Goal: Transaction & Acquisition: Purchase product/service

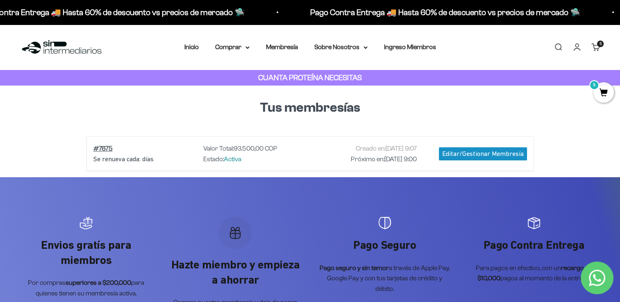
click at [494, 152] on div "Editar/Gestionar Membresía" at bounding box center [483, 153] width 88 height 13
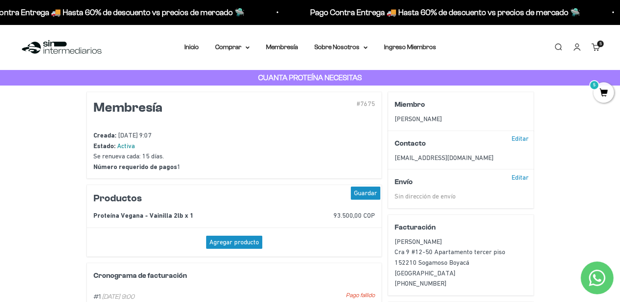
click at [247, 243] on div "Agregar producto" at bounding box center [234, 242] width 56 height 13
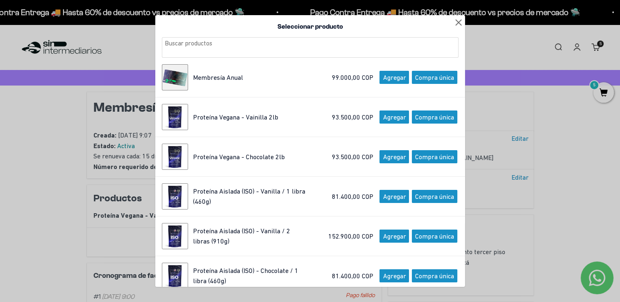
click at [452, 24] on div at bounding box center [458, 21] width 13 height 13
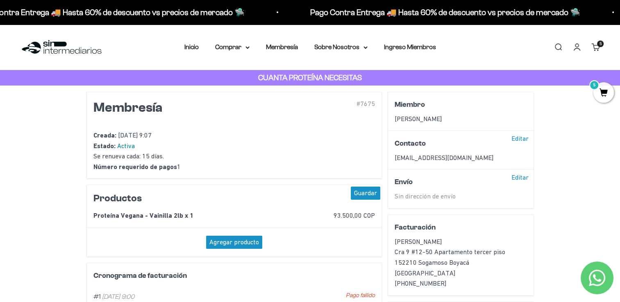
click at [604, 88] on span "5" at bounding box center [603, 92] width 20 height 20
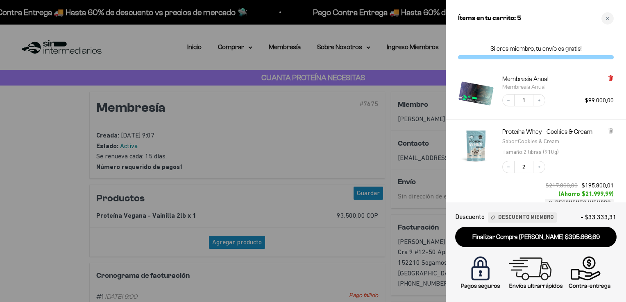
click at [610, 80] on icon at bounding box center [610, 78] width 3 height 4
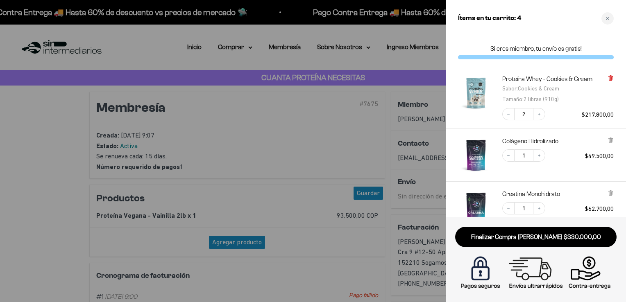
click at [611, 79] on icon at bounding box center [610, 78] width 3 height 4
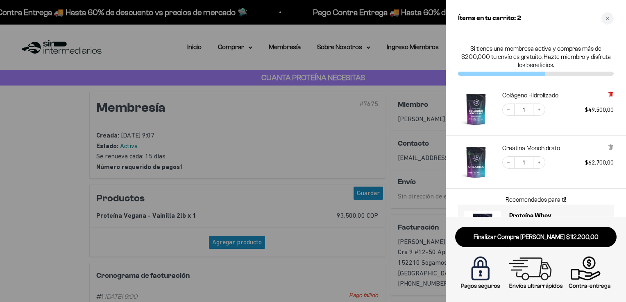
click at [611, 94] on icon at bounding box center [610, 94] width 2 height 4
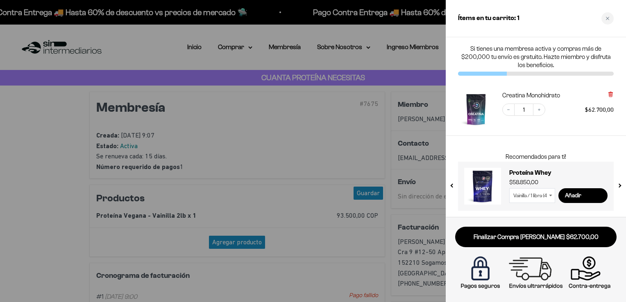
click at [611, 97] on icon at bounding box center [610, 95] width 3 height 4
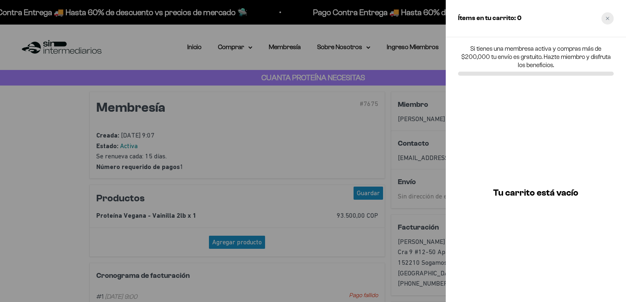
click at [609, 22] on div "Close cart" at bounding box center [607, 18] width 12 height 12
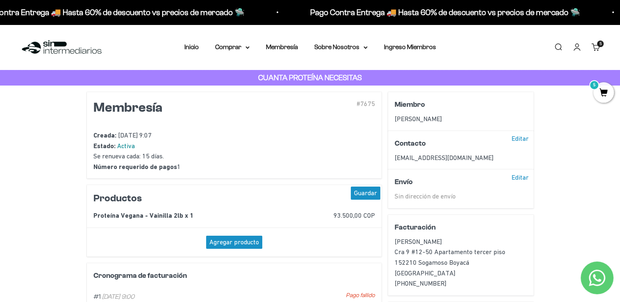
click at [595, 48] on link "Carrito 5 artículos 5" at bounding box center [595, 47] width 9 height 9
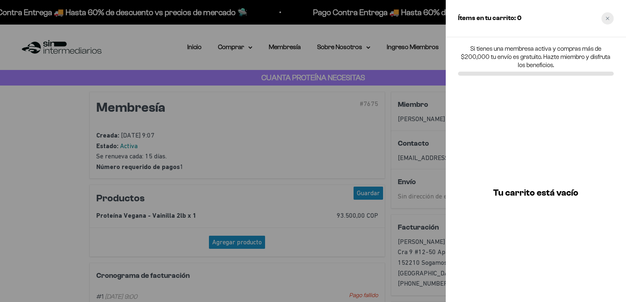
click at [609, 18] on icon "Close cart" at bounding box center [607, 18] width 4 height 4
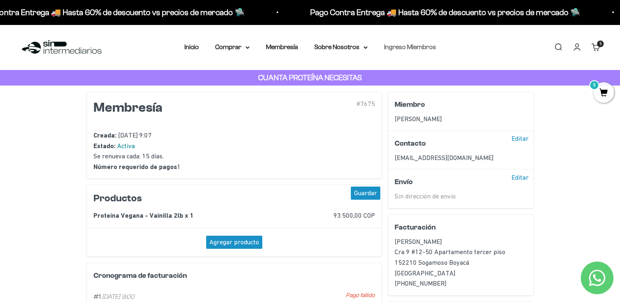
click at [403, 49] on link "Ingreso Miembros" at bounding box center [410, 46] width 52 height 7
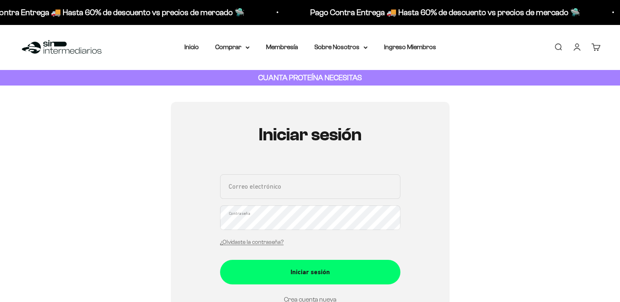
click at [287, 193] on input "Correo electrónico" at bounding box center [310, 186] width 180 height 25
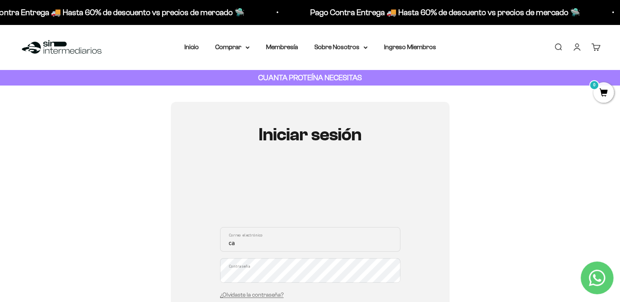
type input "[EMAIL_ADDRESS][DOMAIN_NAME]"
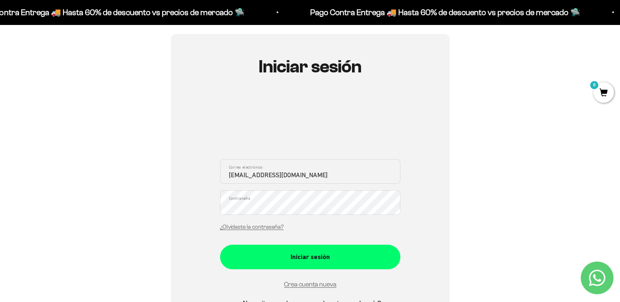
scroll to position [82, 0]
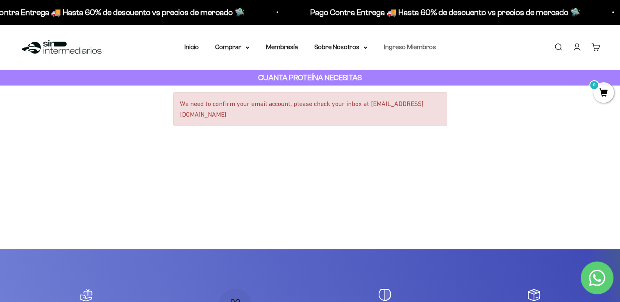
click at [420, 45] on link "Ingreso Miembros" at bounding box center [410, 46] width 52 height 7
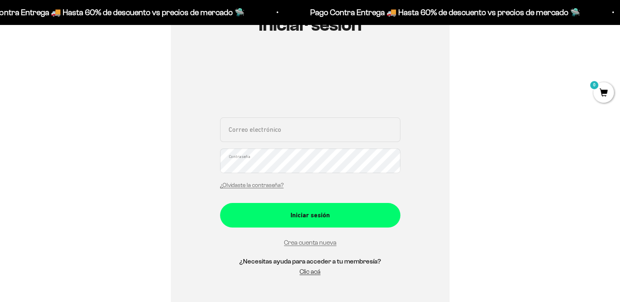
scroll to position [123, 0]
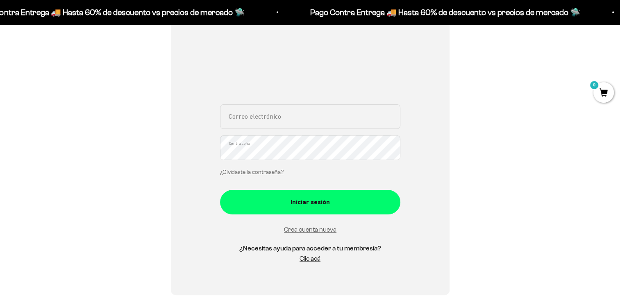
click at [270, 118] on input "Correo electrónico" at bounding box center [310, 116] width 180 height 25
type input "[EMAIL_ADDRESS][DOMAIN_NAME]"
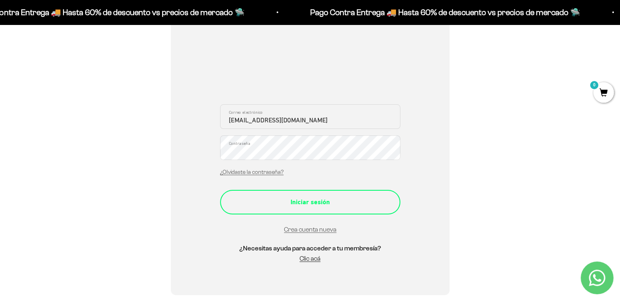
click at [335, 195] on button "Iniciar sesión" at bounding box center [310, 202] width 180 height 25
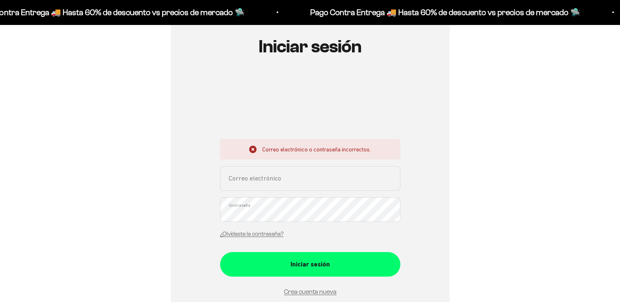
scroll to position [123, 0]
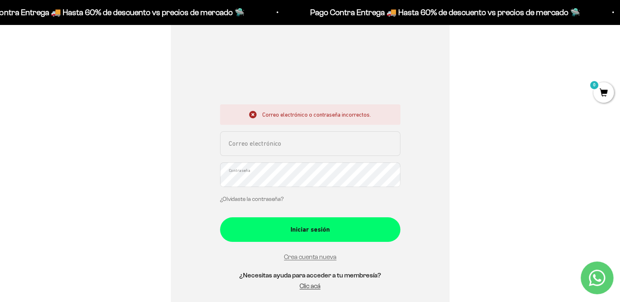
click at [265, 199] on link "¿Olvidaste la contraseña?" at bounding box center [251, 199] width 63 height 6
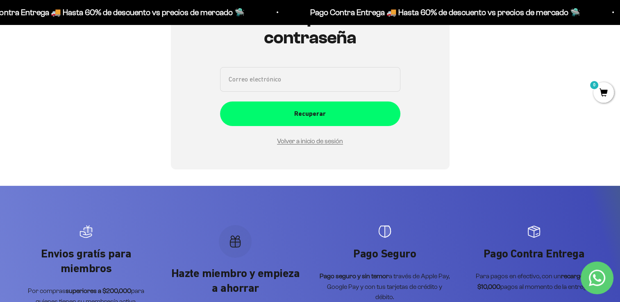
scroll to position [41, 0]
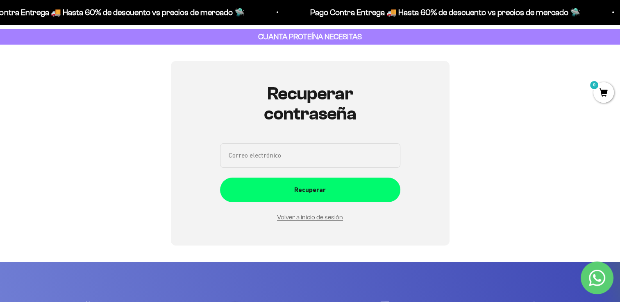
click at [295, 154] on input "Correo electrónico" at bounding box center [310, 155] width 180 height 25
type input "[EMAIL_ADDRESS][DOMAIN_NAME]"
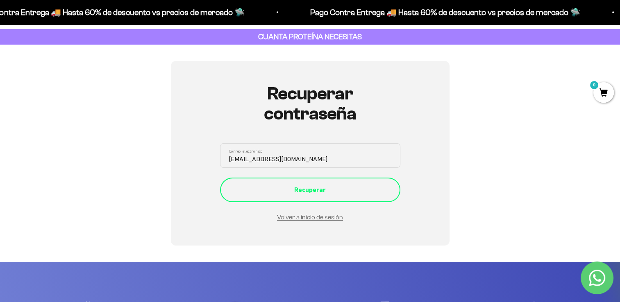
click at [313, 188] on div "Recuperar" at bounding box center [309, 190] width 147 height 11
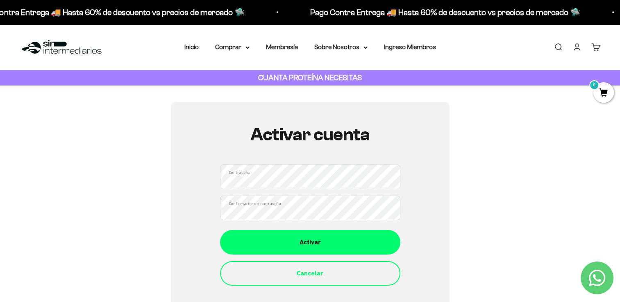
click at [450, 144] on div "Activar cuenta Contraseña Confirmación de contraseña Activar Cancelar" at bounding box center [310, 205] width 580 height 206
click at [419, 173] on div "Activar cuenta Contraseña Confirmación de contraseña Activar Cancelar" at bounding box center [310, 205] width 279 height 206
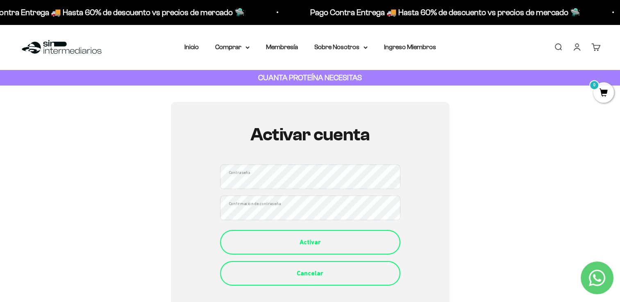
click at [296, 242] on div "Activar" at bounding box center [309, 242] width 147 height 11
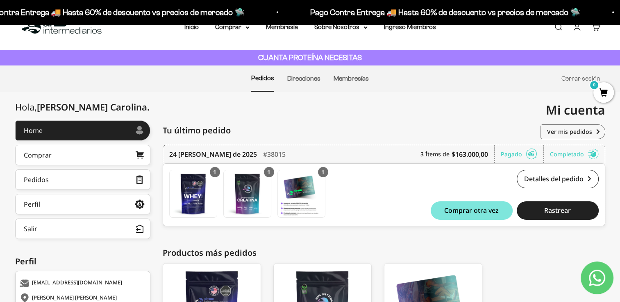
scroll to position [61, 0]
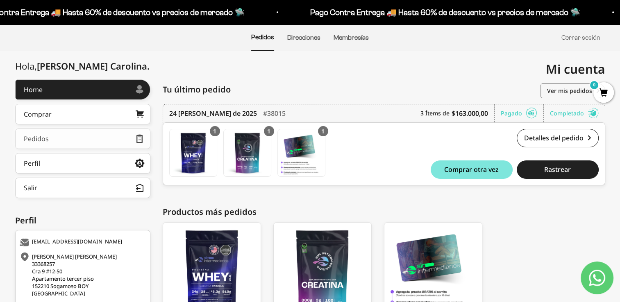
click at [98, 138] on link "Pedidos" at bounding box center [82, 139] width 135 height 20
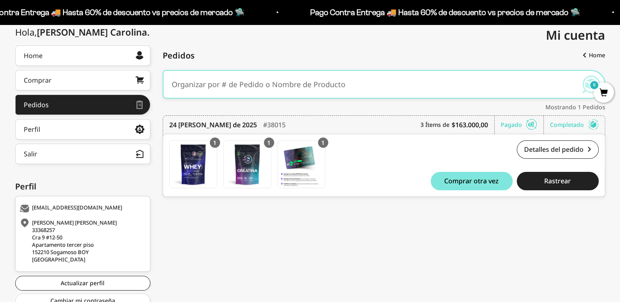
scroll to position [86, 0]
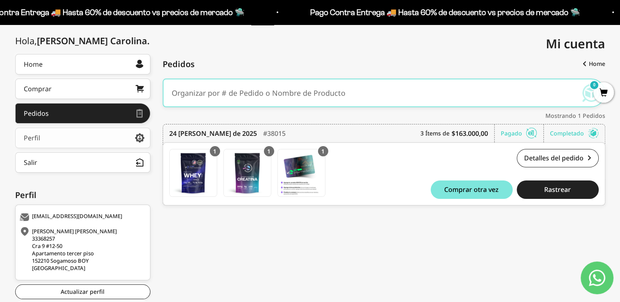
click at [105, 140] on link "Perfil" at bounding box center [82, 138] width 135 height 20
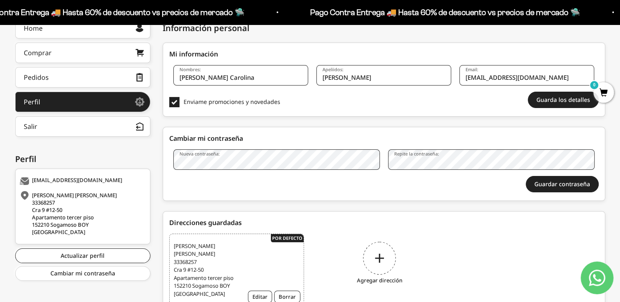
scroll to position [82, 0]
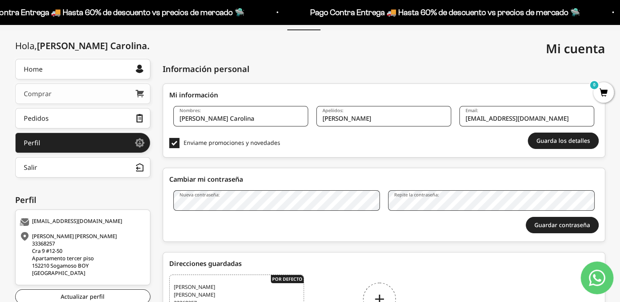
click at [106, 89] on link "Comprar" at bounding box center [82, 94] width 135 height 20
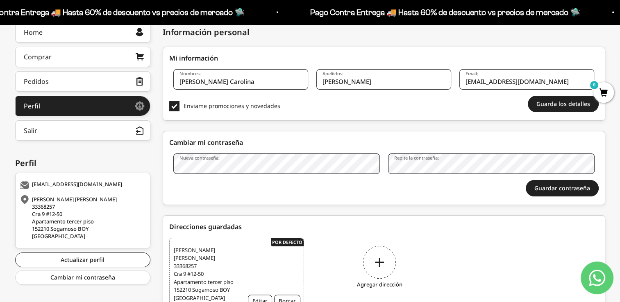
scroll to position [41, 0]
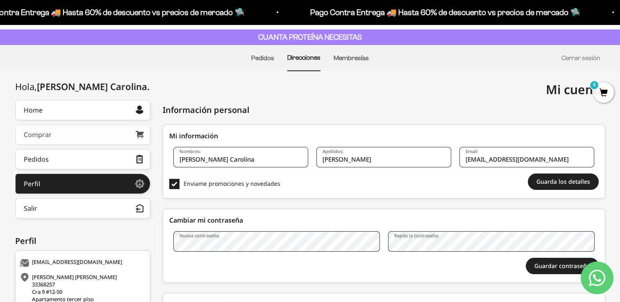
click at [45, 136] on div "Comprar" at bounding box center [38, 134] width 28 height 7
click at [568, 57] on link "Cerrar sesión" at bounding box center [580, 57] width 39 height 7
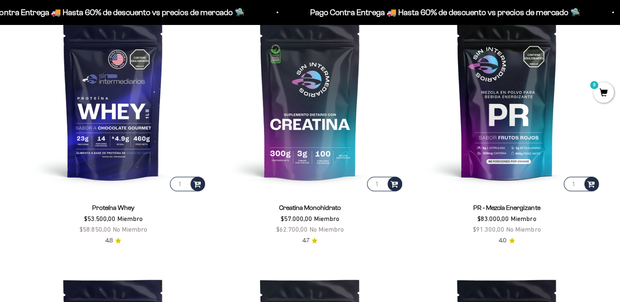
scroll to position [451, 0]
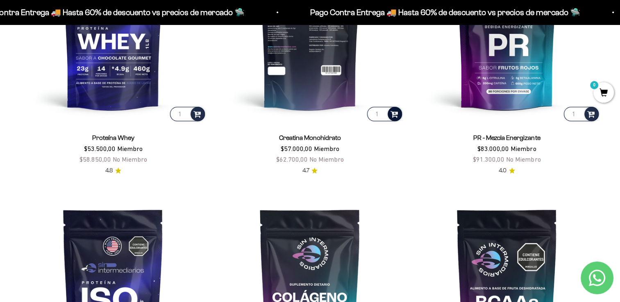
click at [393, 115] on span at bounding box center [394, 113] width 8 height 9
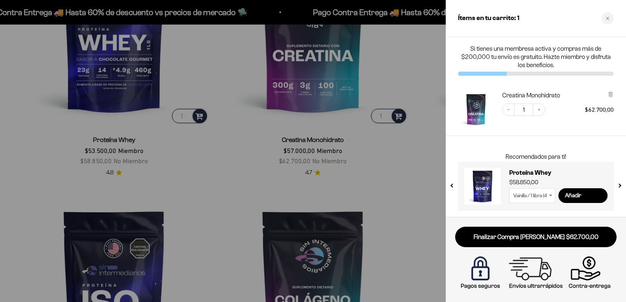
scroll to position [453, 0]
click at [607, 20] on div "Close cart" at bounding box center [607, 18] width 12 height 12
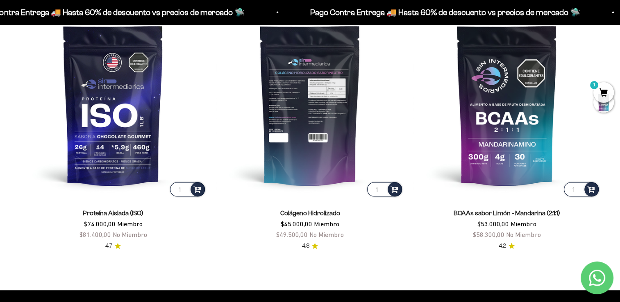
scroll to position [655, 0]
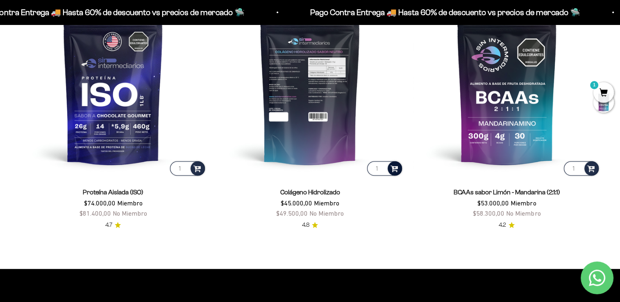
click at [395, 166] on span at bounding box center [394, 167] width 8 height 9
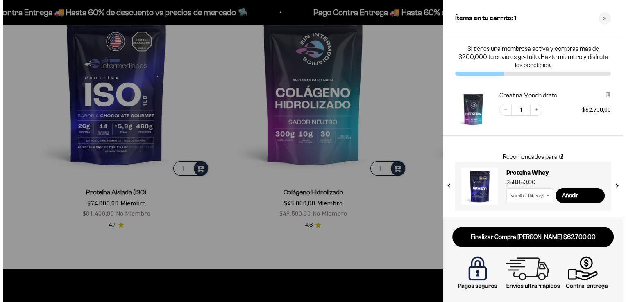
scroll to position [659, 0]
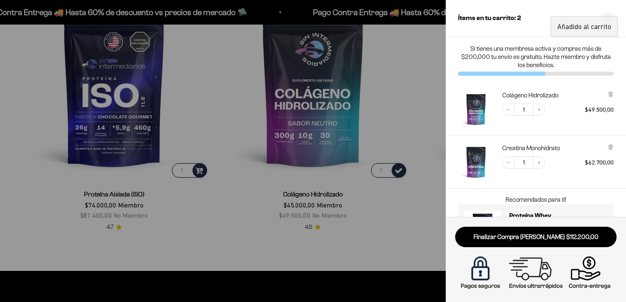
click at [403, 63] on div at bounding box center [313, 151] width 626 height 302
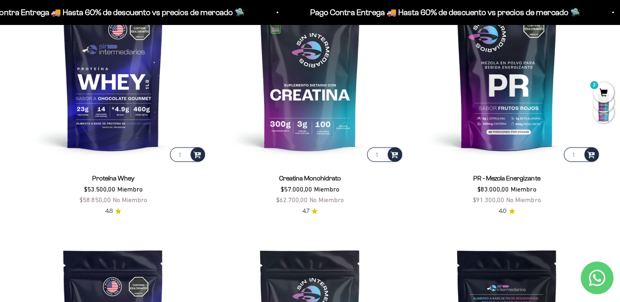
scroll to position [368, 0]
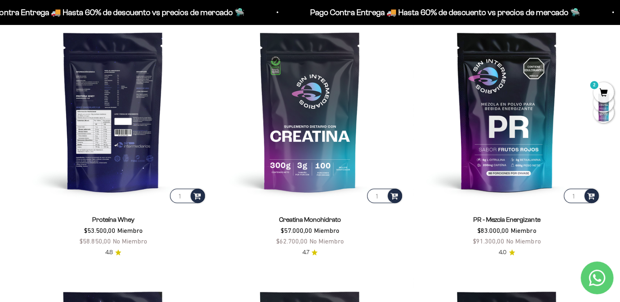
click at [143, 170] on img at bounding box center [113, 111] width 187 height 187
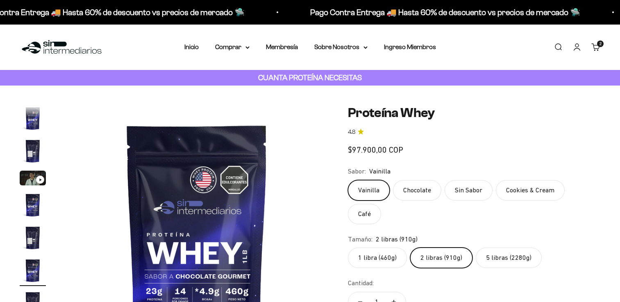
click at [529, 180] on label "Cookies & Cream" at bounding box center [530, 190] width 69 height 20
click at [348, 180] on input "Cookies & Cream" at bounding box center [347, 180] width 0 height 0
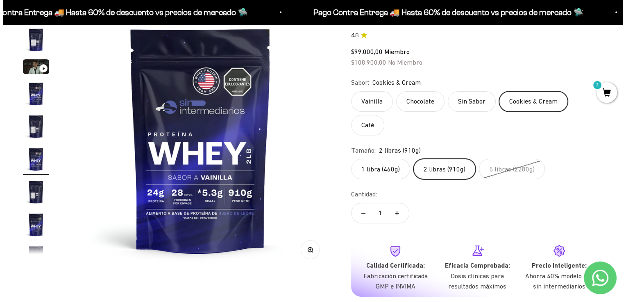
scroll to position [123, 0]
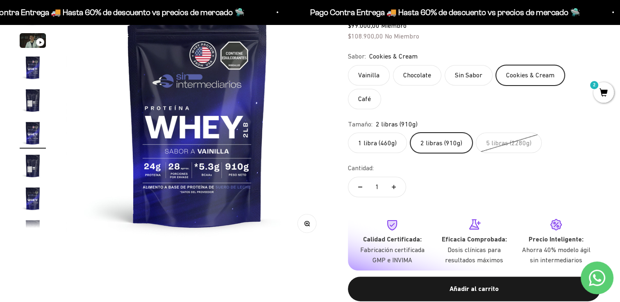
click at [520, 80] on label "Cookies & Cream" at bounding box center [530, 75] width 69 height 20
click at [348, 65] on input "Cookies & Cream" at bounding box center [347, 65] width 0 height 0
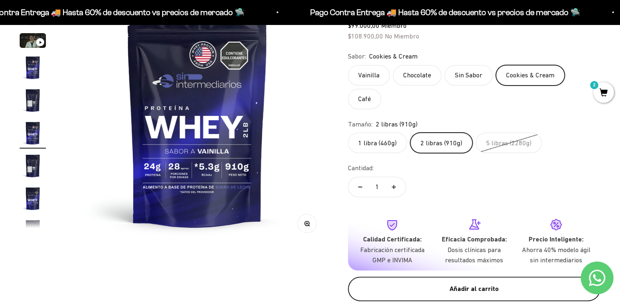
click at [468, 277] on button "Añadir al carrito" at bounding box center [474, 289] width 252 height 25
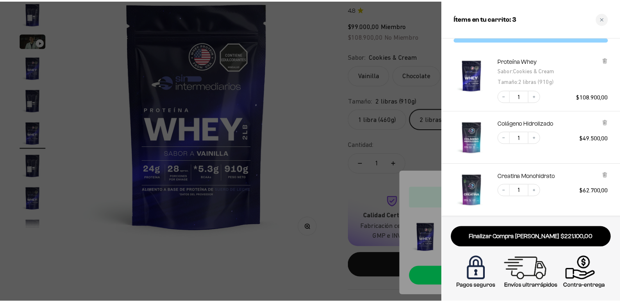
scroll to position [0, 0]
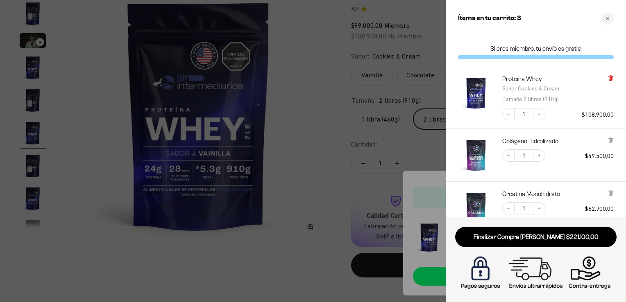
click at [609, 78] on icon at bounding box center [610, 78] width 3 height 4
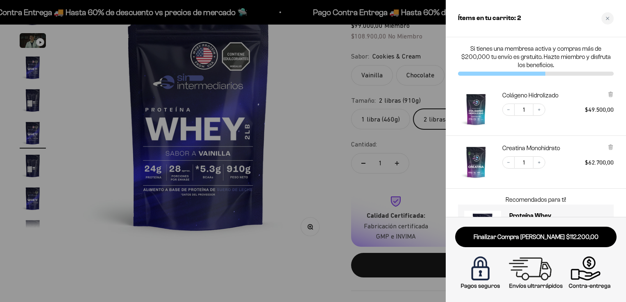
click at [328, 135] on div at bounding box center [313, 151] width 626 height 302
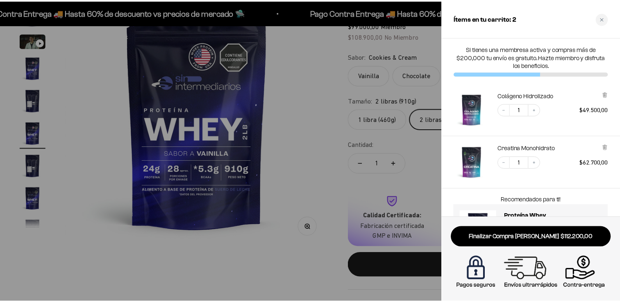
scroll to position [0, 1361]
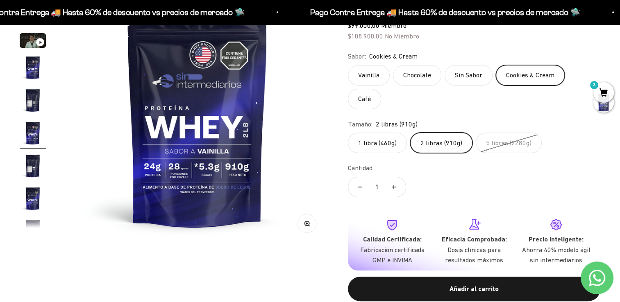
click at [514, 80] on label "Cookies & Cream" at bounding box center [530, 75] width 69 height 20
click at [348, 65] on input "Cookies & Cream" at bounding box center [347, 65] width 0 height 0
click at [473, 80] on label "Sin Sabor" at bounding box center [468, 75] width 48 height 20
click at [348, 65] on input "Sin Sabor" at bounding box center [347, 65] width 0 height 0
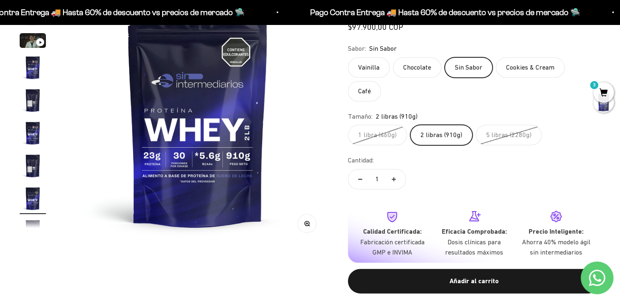
scroll to position [80, 0]
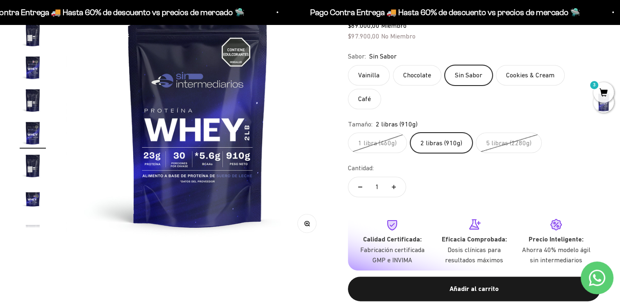
click at [525, 71] on label "Cookies & Cream" at bounding box center [530, 75] width 69 height 20
click at [348, 65] on input "Cookies & Cream" at bounding box center [347, 65] width 0 height 0
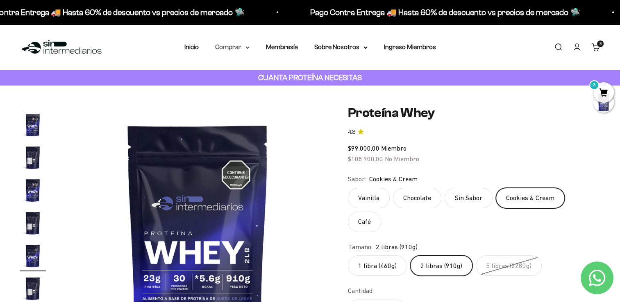
click at [238, 48] on summary "Comprar" at bounding box center [232, 47] width 34 height 11
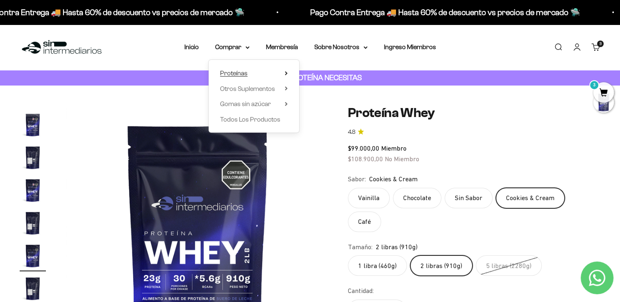
click at [241, 71] on span "Proteínas" at bounding box center [233, 73] width 27 height 7
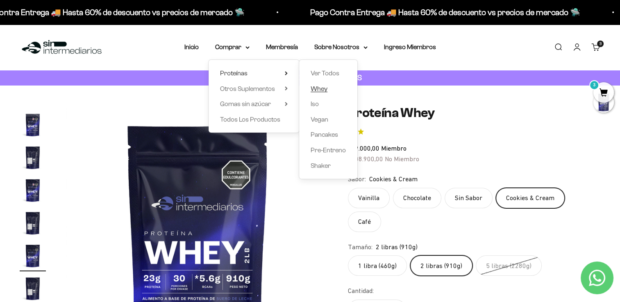
click at [326, 89] on span "Whey" at bounding box center [318, 88] width 17 height 7
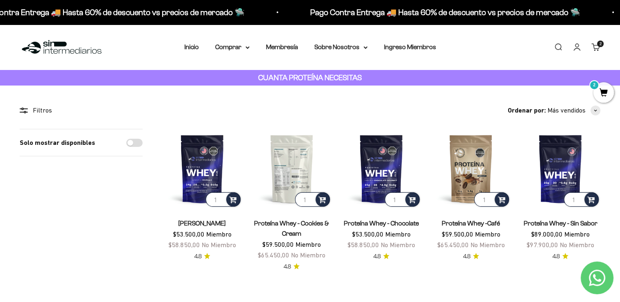
click at [295, 178] on img at bounding box center [292, 169] width 80 height 80
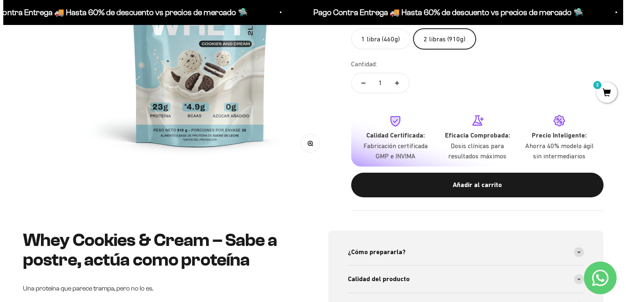
scroll to position [205, 0]
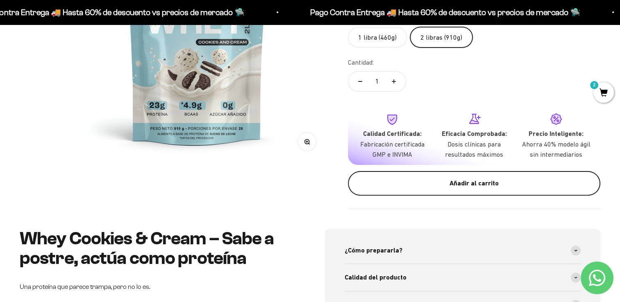
click at [472, 184] on div "Añadir al carrito" at bounding box center [474, 183] width 220 height 11
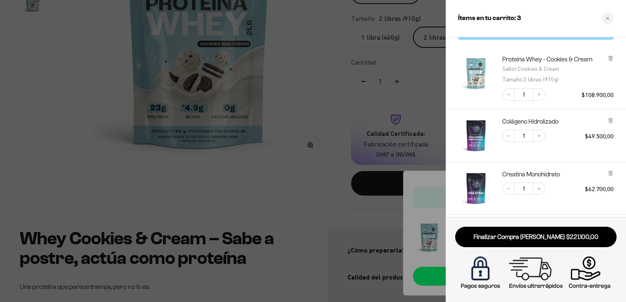
scroll to position [7, 0]
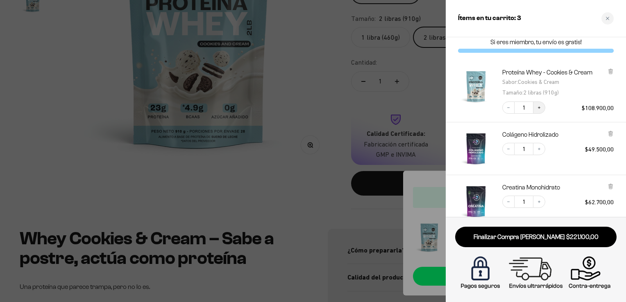
click at [541, 109] on icon "Increase quantity" at bounding box center [539, 107] width 5 height 5
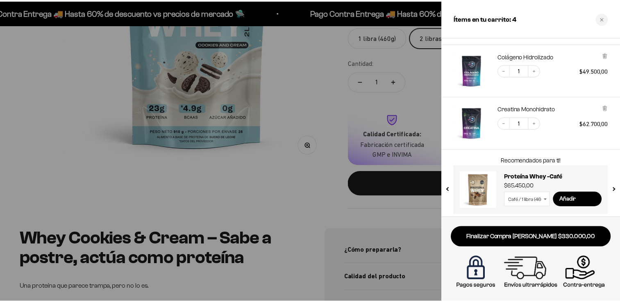
scroll to position [88, 0]
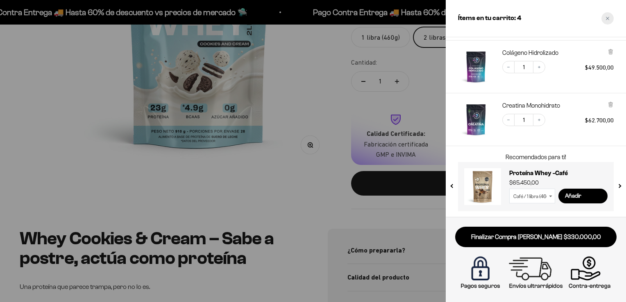
click at [607, 19] on icon "Close cart" at bounding box center [607, 18] width 4 height 4
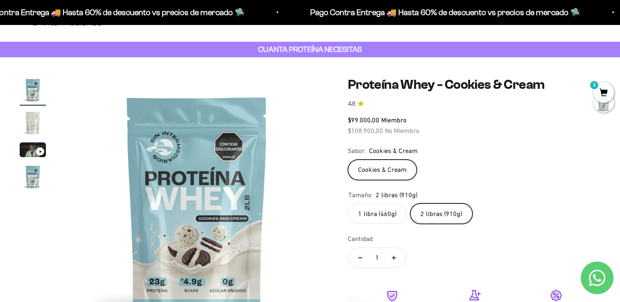
scroll to position [0, 0]
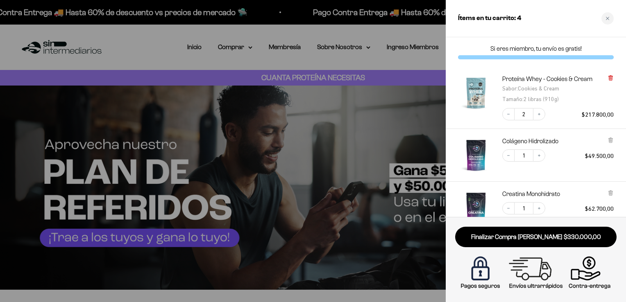
click at [611, 77] on icon at bounding box center [610, 77] width 2 height 4
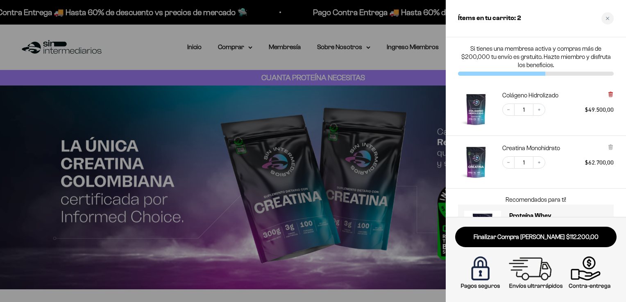
click at [612, 95] on icon at bounding box center [610, 95] width 3 height 4
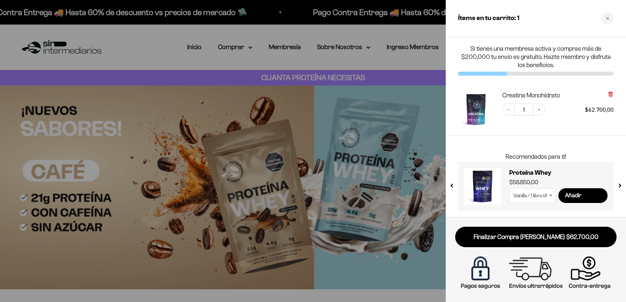
click at [609, 95] on icon at bounding box center [610, 95] width 3 height 4
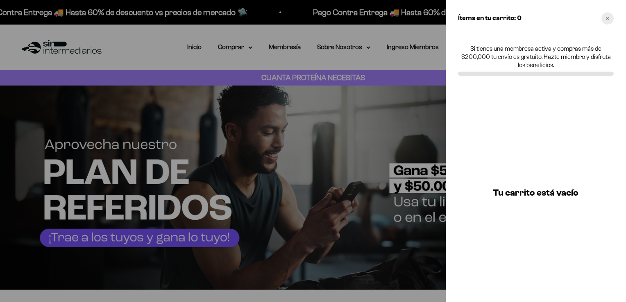
click at [609, 18] on icon "Close cart" at bounding box center [607, 18] width 4 height 4
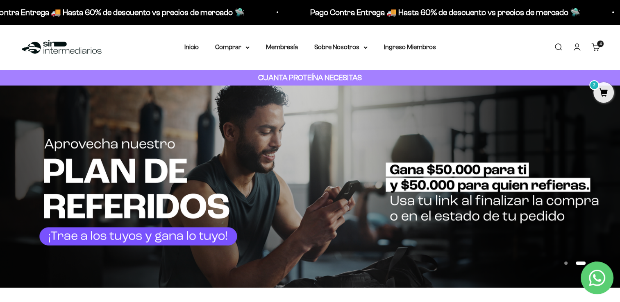
click at [609, 92] on span "2" at bounding box center [603, 92] width 20 height 20
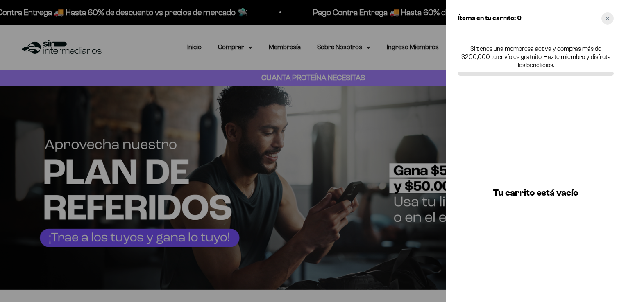
click at [613, 20] on div "Close cart" at bounding box center [607, 18] width 12 height 12
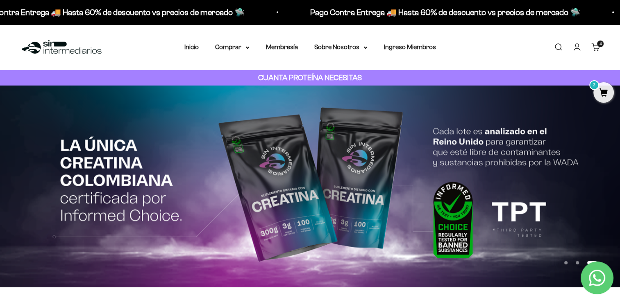
click at [598, 45] on cart-count "4 artículos 4" at bounding box center [600, 44] width 7 height 7
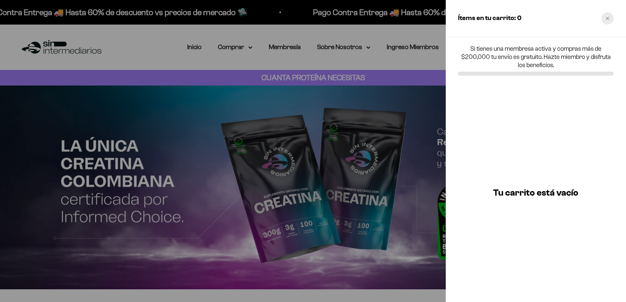
click at [606, 18] on icon "Close cart" at bounding box center [607, 18] width 4 height 4
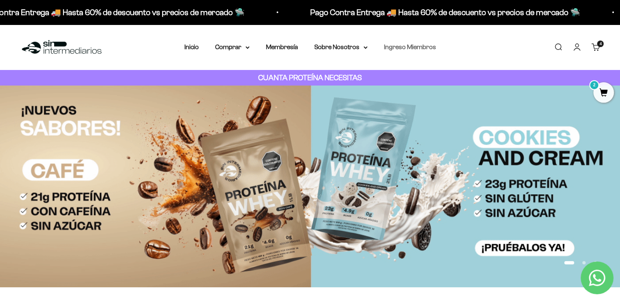
click at [407, 47] on link "Ingreso Miembros" at bounding box center [410, 46] width 52 height 7
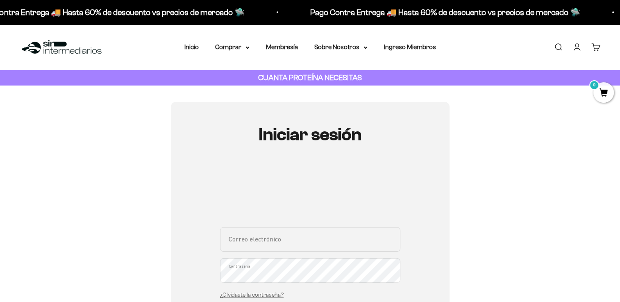
scroll to position [82, 0]
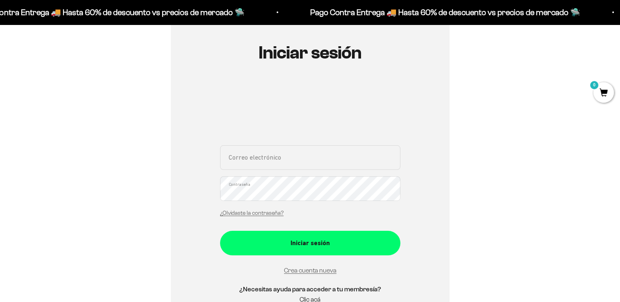
click at [318, 173] on div "Correo electrónico Contraseña ¿Olvidaste la contraseña?" at bounding box center [310, 183] width 180 height 76
click at [311, 160] on input "Correo electrónico" at bounding box center [310, 157] width 180 height 25
type input "[EMAIL_ADDRESS][DOMAIN_NAME]"
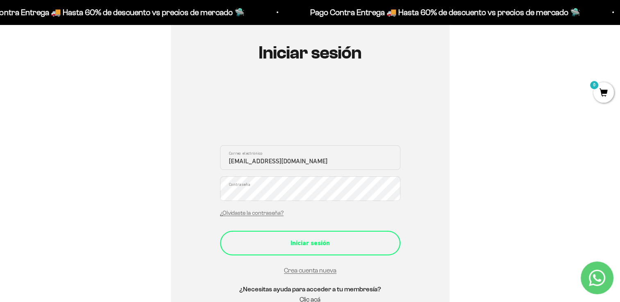
click at [301, 242] on div "Iniciar sesión" at bounding box center [309, 243] width 147 height 11
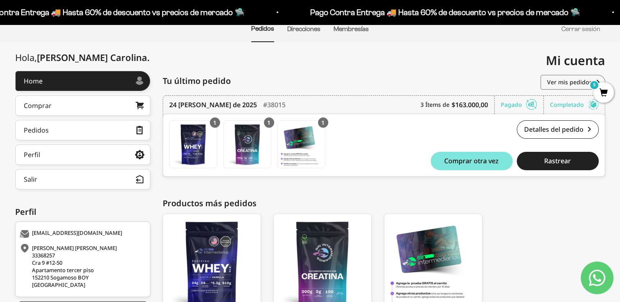
scroll to position [82, 0]
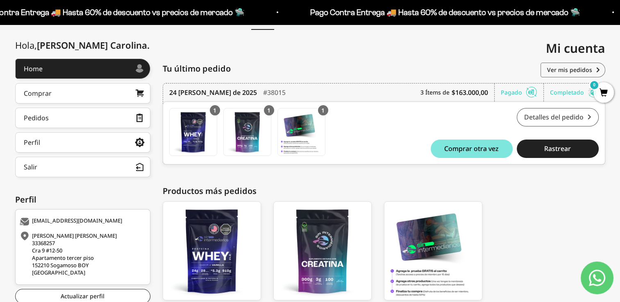
click at [547, 114] on link "Detalles del pedido" at bounding box center [557, 117] width 82 height 18
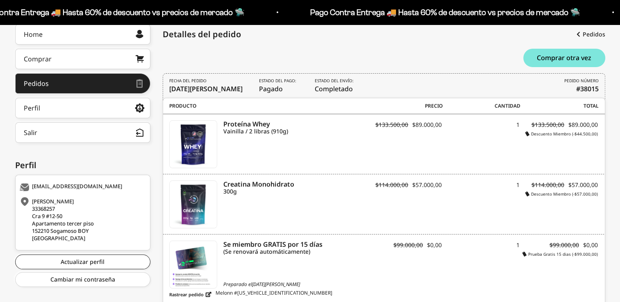
scroll to position [123, 0]
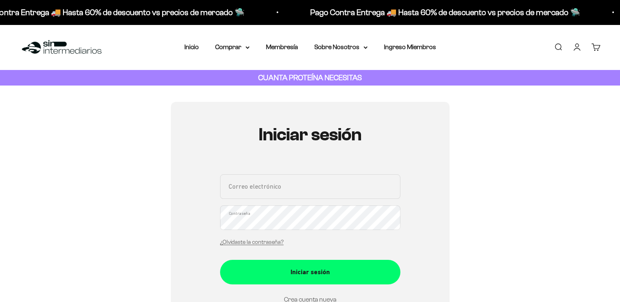
scroll to position [82, 0]
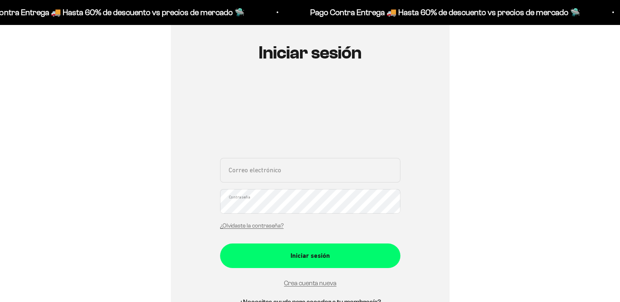
click at [275, 164] on input "Correo electrónico" at bounding box center [310, 170] width 180 height 25
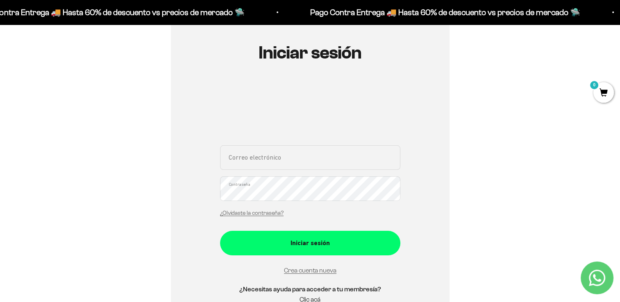
type input "estebanbarretoch2@gmail.com"
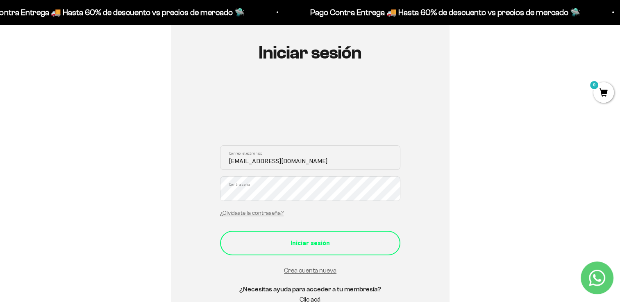
click at [313, 238] on div "Iniciar sesión" at bounding box center [309, 243] width 147 height 11
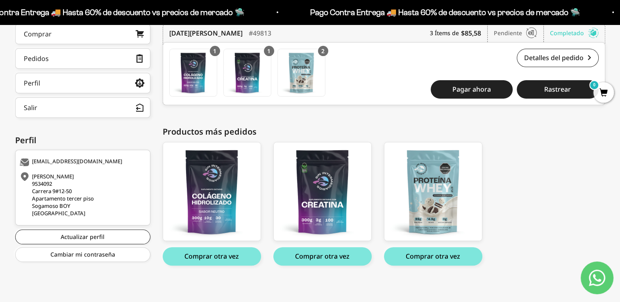
scroll to position [143, 0]
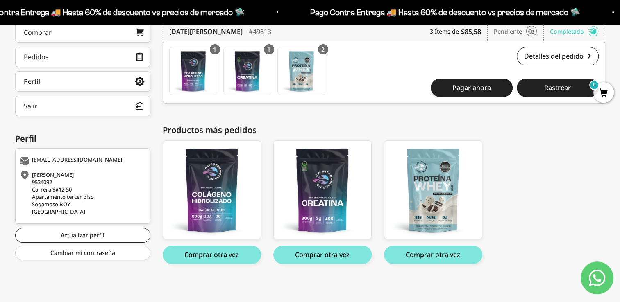
click at [557, 162] on div "Colágeno Hidrolizado Colágeno Hidrolizado $12.21 Comprar otra vez Creatina Mono…" at bounding box center [380, 202] width 434 height 124
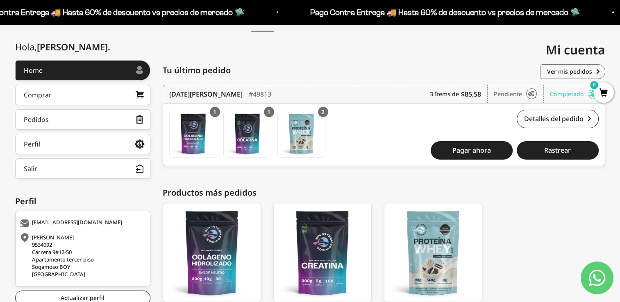
scroll to position [61, 0]
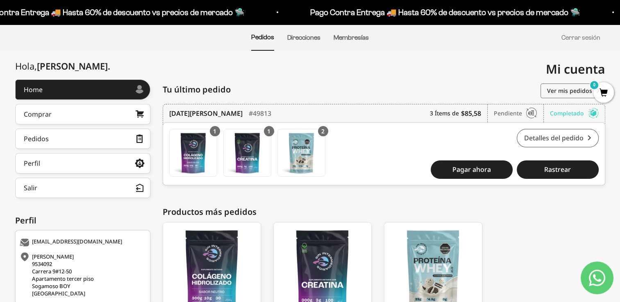
click at [559, 134] on link "Detalles del pedido" at bounding box center [557, 138] width 82 height 18
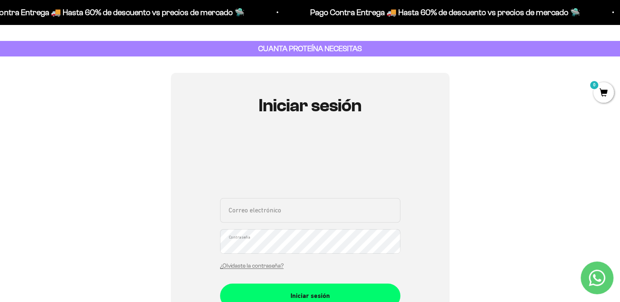
scroll to position [41, 0]
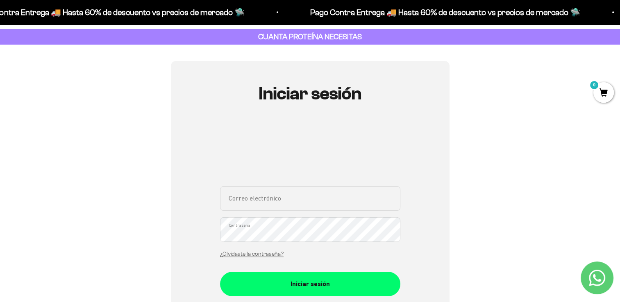
click at [327, 194] on input "Correo electrónico" at bounding box center [310, 198] width 180 height 25
type input "estebanbarretoch2@gmail.com"
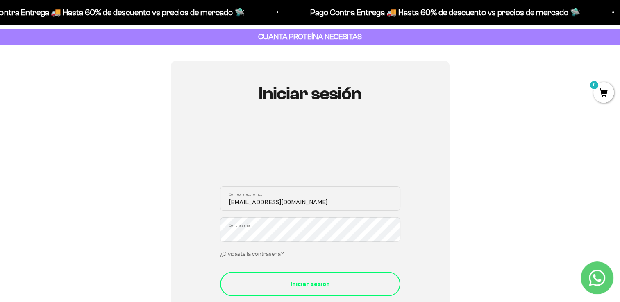
click at [320, 278] on button "Iniciar sesión" at bounding box center [310, 284] width 180 height 25
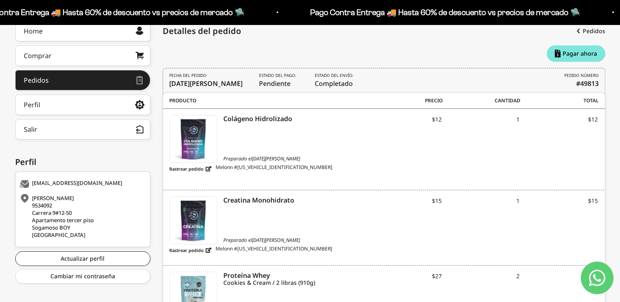
scroll to position [79, 0]
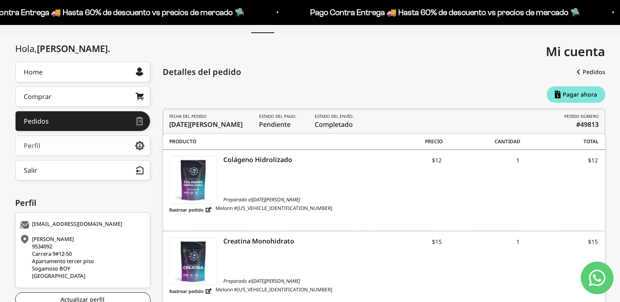
click at [136, 143] on icon at bounding box center [140, 145] width 10 height 7
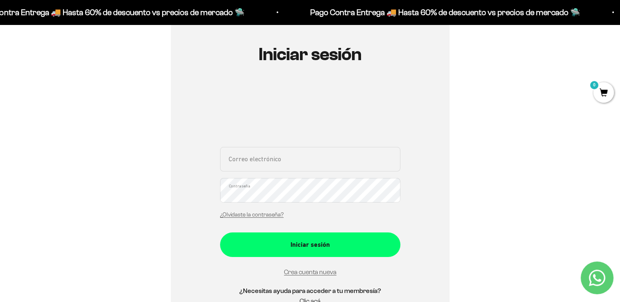
scroll to position [82, 0]
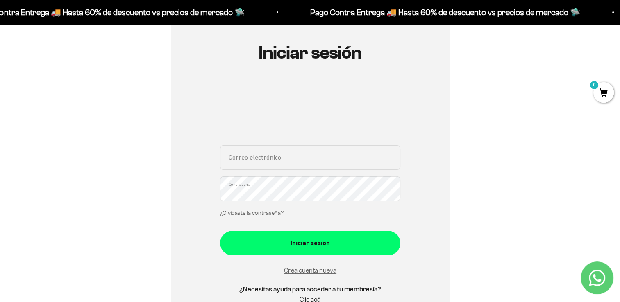
drag, startPoint x: 290, startPoint y: 159, endPoint x: 286, endPoint y: 157, distance: 4.4
click at [290, 159] on input "Correo electrónico" at bounding box center [310, 157] width 180 height 25
type input "[EMAIL_ADDRESS][DOMAIN_NAME]"
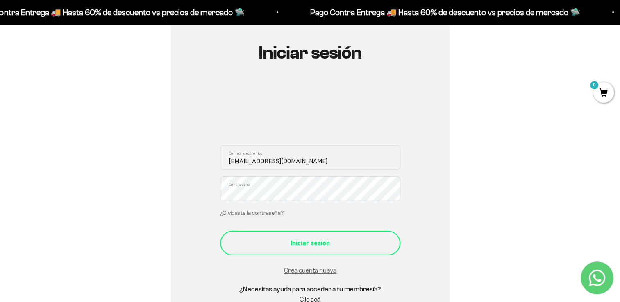
click at [332, 240] on div "Iniciar sesión" at bounding box center [309, 243] width 147 height 11
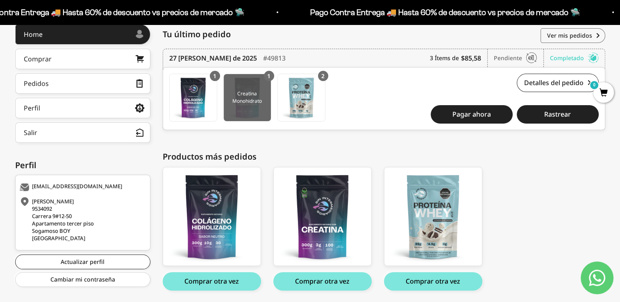
scroll to position [102, 0]
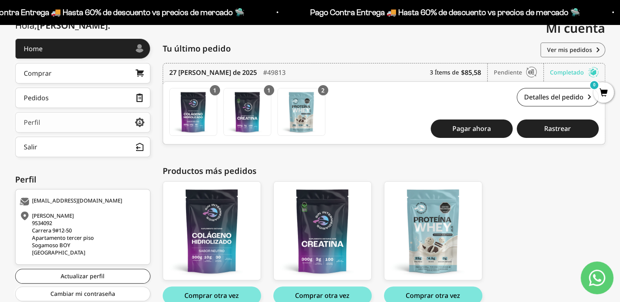
click at [138, 123] on icon at bounding box center [140, 122] width 10 height 7
